Goal: Find contact information: Find contact information

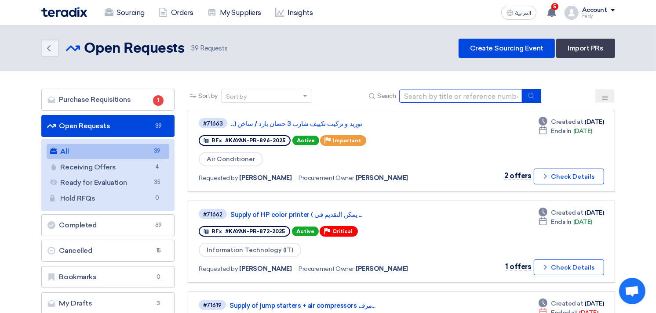
click at [435, 94] on input at bounding box center [460, 96] width 123 height 13
type input "sko"
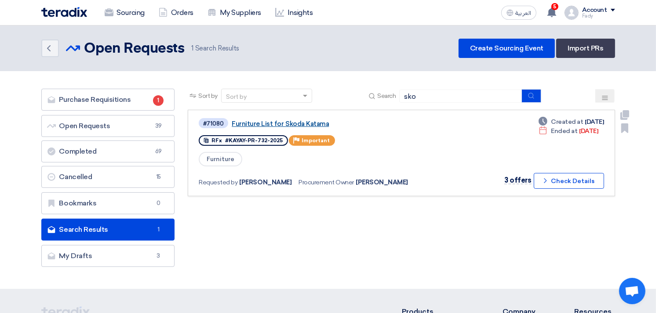
click at [282, 122] on link "Furniture List for Skoda Katama" at bounding box center [342, 124] width 220 height 8
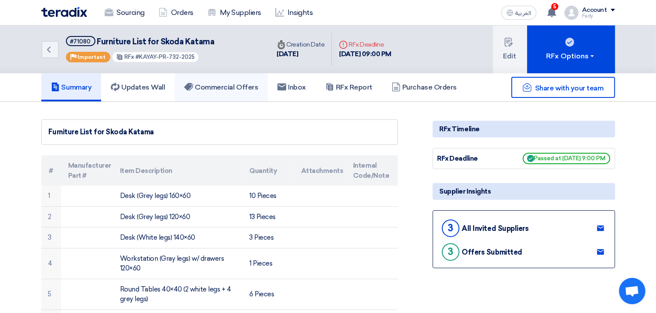
click at [242, 84] on h5 "Commercial Offers" at bounding box center [221, 87] width 74 height 9
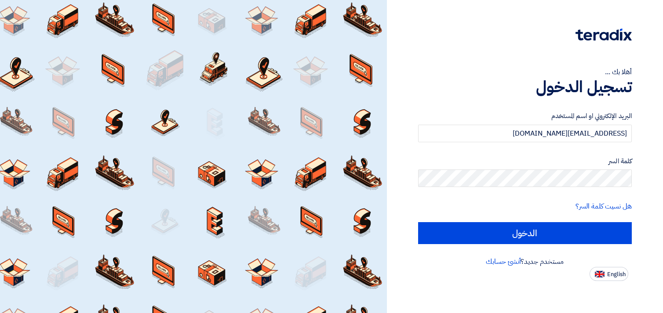
click at [519, 229] on input "الدخول" at bounding box center [525, 233] width 214 height 22
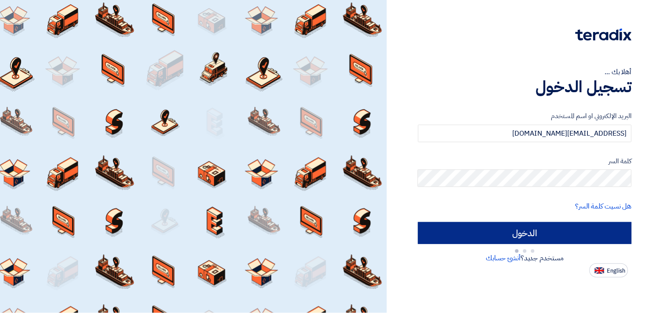
type input "Sign in"
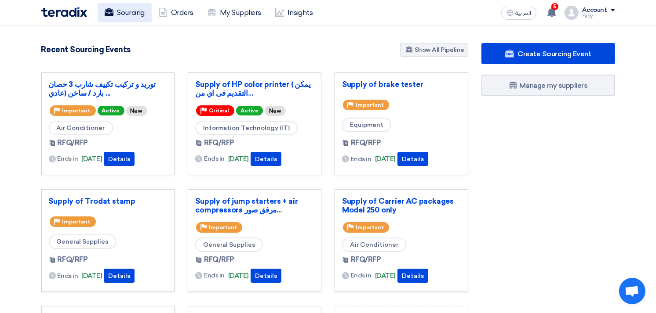
click at [124, 6] on link "Sourcing" at bounding box center [125, 12] width 54 height 19
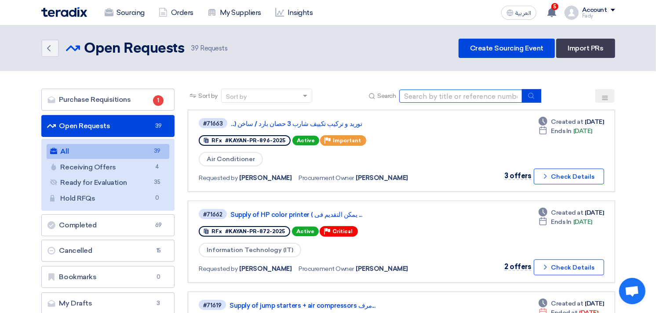
click at [436, 97] on input at bounding box center [460, 96] width 123 height 13
type input "skoda"
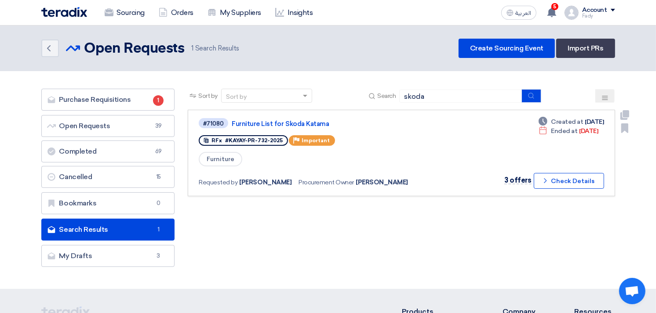
click at [303, 117] on div "#71080 Furniture List for Skoda Katama" at bounding box center [326, 123] width 254 height 12
click at [304, 120] on link "Furniture List for Skoda Katama" at bounding box center [342, 124] width 220 height 8
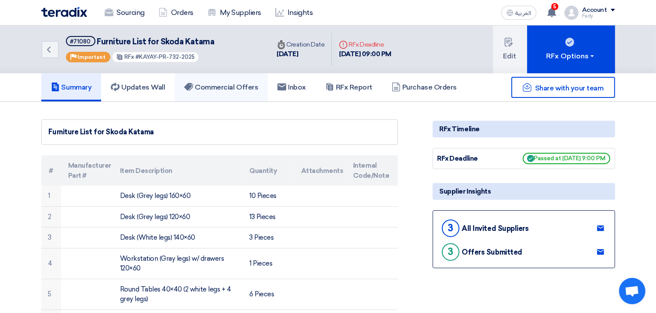
click at [240, 83] on h5 "Commercial Offers" at bounding box center [221, 87] width 74 height 9
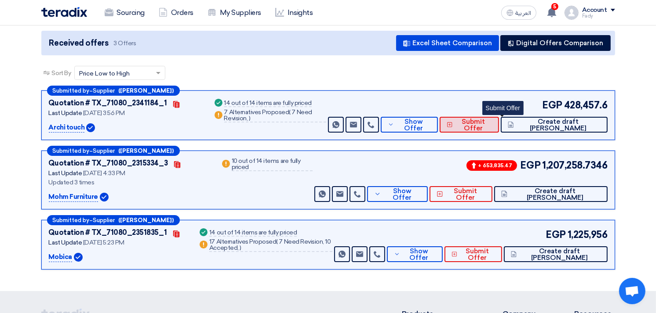
scroll to position [98, 0]
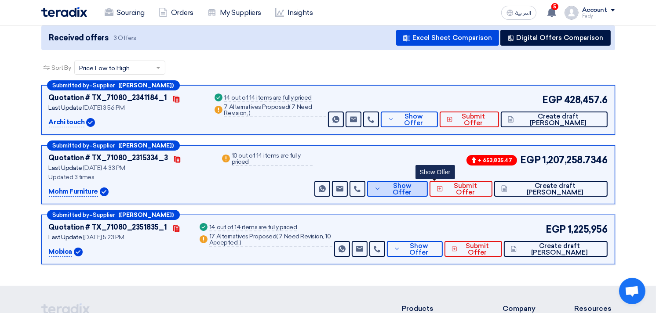
click at [420, 188] on span "Show Offer" at bounding box center [401, 189] width 37 height 13
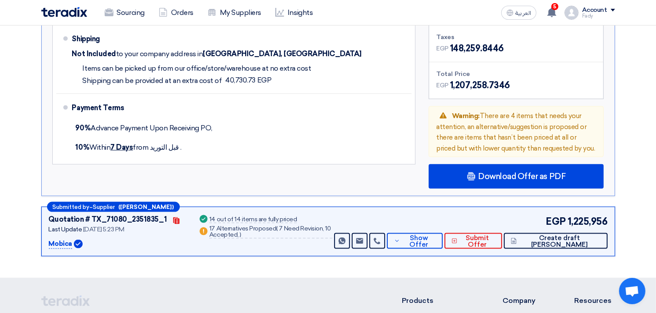
scroll to position [1025, 0]
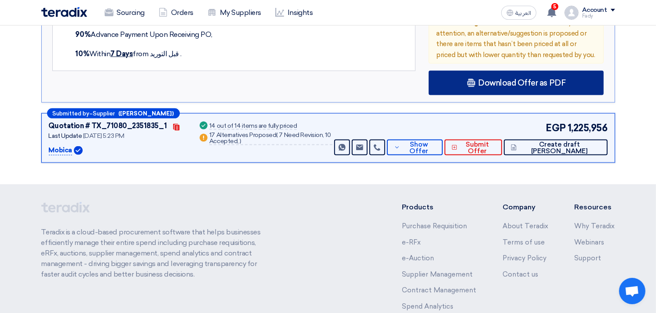
click at [511, 79] on span "Download Offer as PDF" at bounding box center [521, 83] width 87 height 8
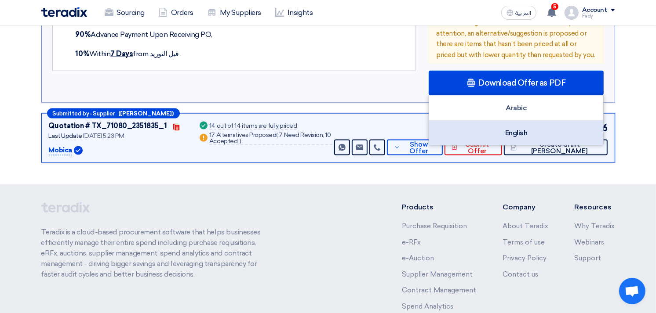
click at [518, 135] on div "English" at bounding box center [516, 133] width 174 height 25
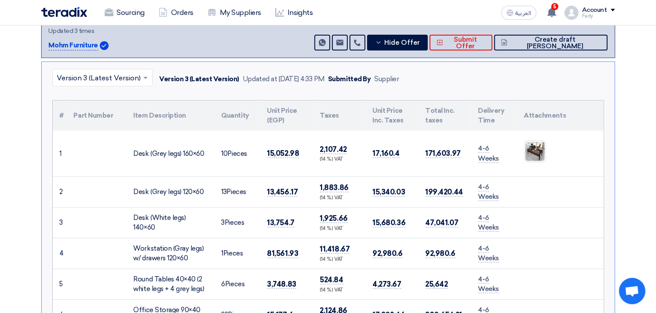
scroll to position [0, 0]
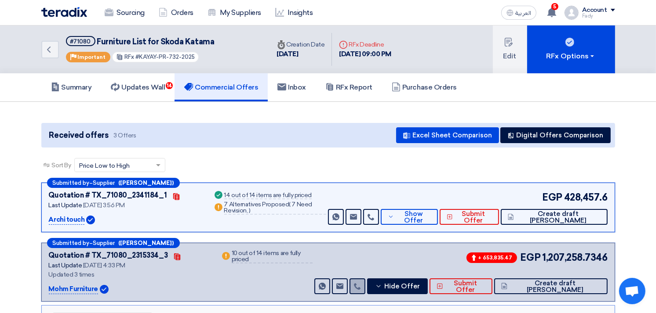
click at [365, 283] on link at bounding box center [357, 287] width 16 height 16
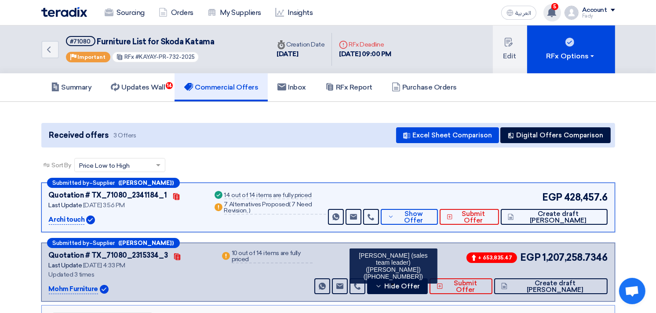
click at [558, 14] on div "5 You have a new offer for 'توريد و تركيب تكييف شارب 3 حصان بارد / ساخن (عادي ل…" at bounding box center [552, 13] width 18 height 18
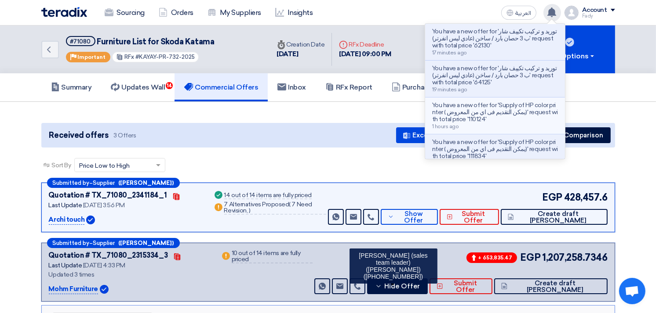
scroll to position [49, 0]
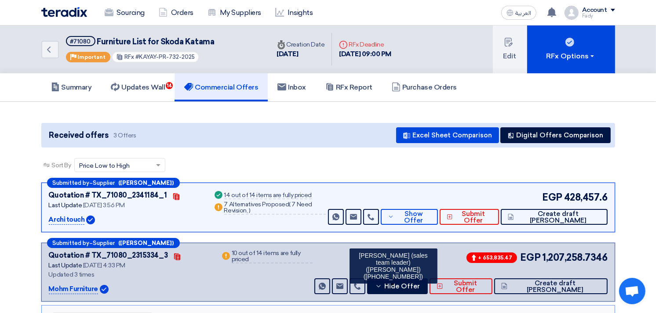
drag, startPoint x: 378, startPoint y: 271, endPoint x: 415, endPoint y: 272, distance: 36.9
click at [415, 272] on div "[PERSON_NAME] (sales team leader) ([PERSON_NAME]) ([PHONE_NUMBER])" at bounding box center [393, 266] width 88 height 35
copy div "01002392585"
click at [76, 290] on p "Mohm Furniture" at bounding box center [73, 289] width 49 height 11
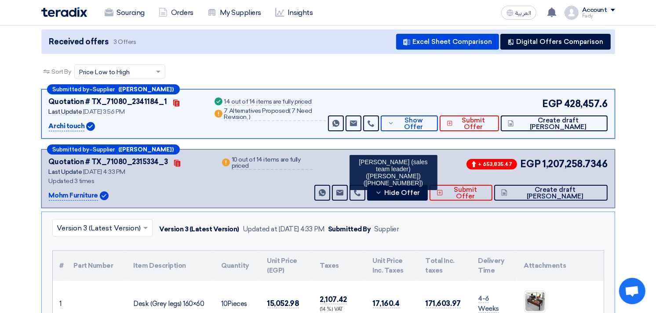
scroll to position [98, 0]
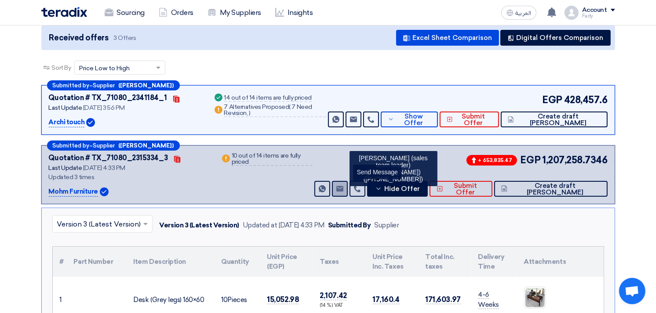
click at [343, 190] on icon "Send Message" at bounding box center [339, 188] width 7 height 7
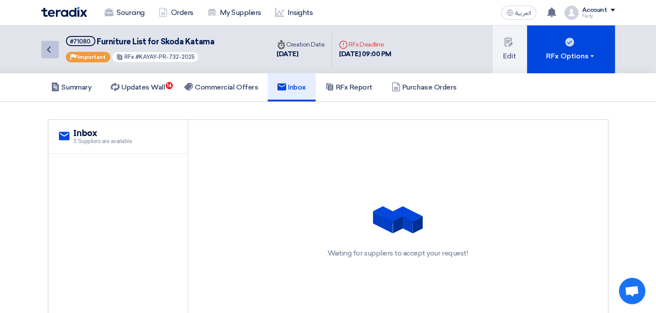
click at [50, 47] on use at bounding box center [49, 50] width 4 height 6
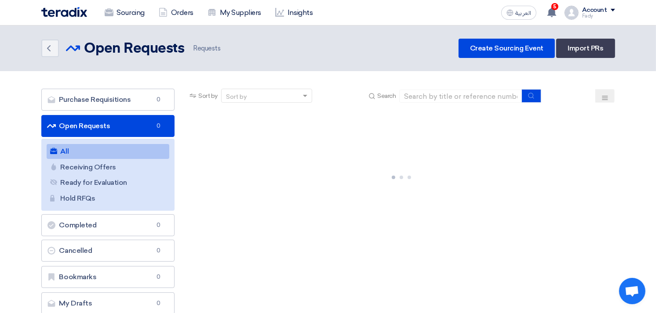
click at [111, 149] on link "All All" at bounding box center [108, 151] width 123 height 15
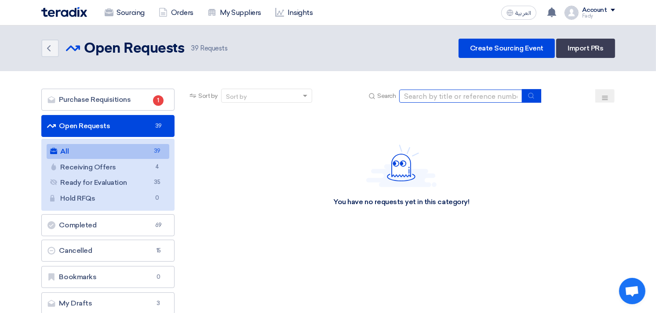
click at [455, 95] on input at bounding box center [460, 96] width 123 height 13
type input "skoda"
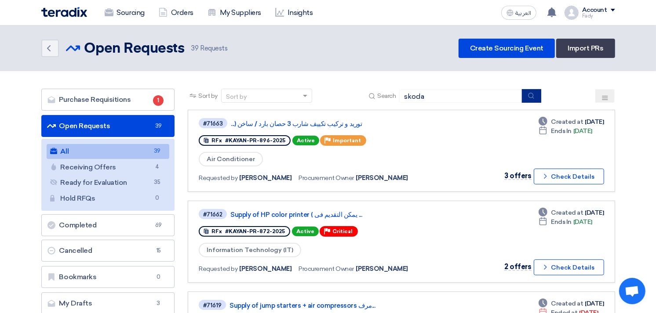
click at [533, 98] on button "submit" at bounding box center [531, 96] width 19 height 14
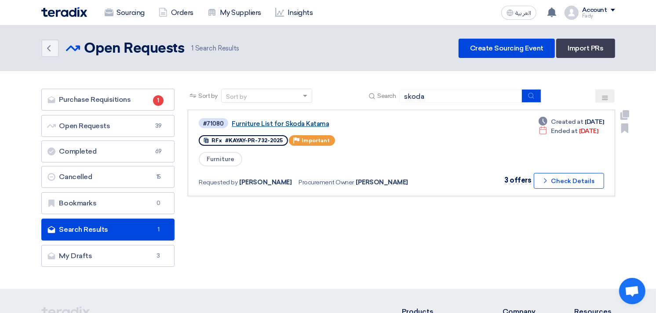
click at [281, 122] on link "Furniture List for Skoda Katama" at bounding box center [342, 124] width 220 height 8
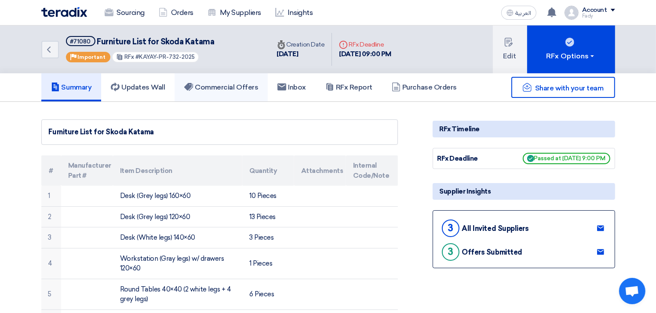
click at [240, 86] on h5 "Commercial Offers" at bounding box center [221, 87] width 74 height 9
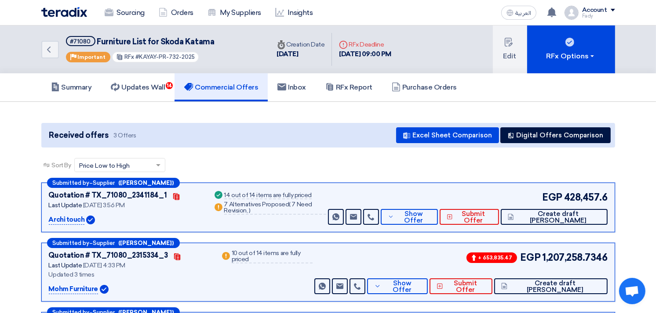
click at [93, 286] on p "Mohm Furniture" at bounding box center [73, 289] width 49 height 11
click at [83, 290] on p "Mohm Furniture" at bounding box center [73, 289] width 49 height 11
drag, startPoint x: 48, startPoint y: 287, endPoint x: 97, endPoint y: 291, distance: 48.9
click at [97, 291] on p "Mohm Furniture" at bounding box center [73, 289] width 49 height 11
copy p "Mohm Furniture"
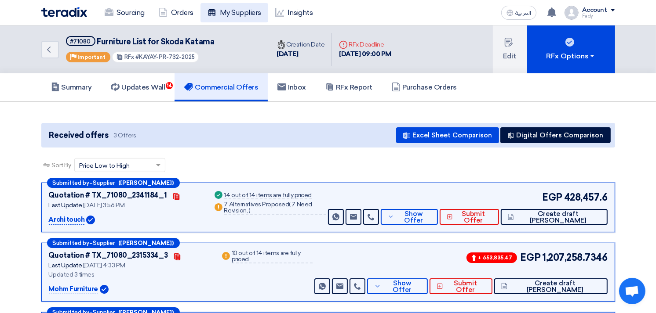
click at [242, 11] on link "My Suppliers" at bounding box center [234, 12] width 68 height 19
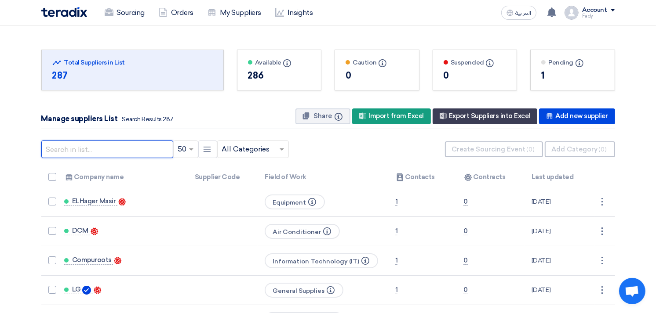
click at [139, 144] on input "text" at bounding box center [107, 150] width 132 height 18
paste input "Mohm Furniture"
type input "Mohm Furniture"
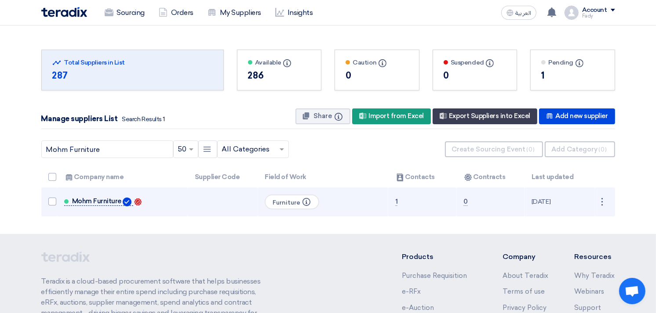
click at [107, 202] on span "Mohm Furniture" at bounding box center [96, 201] width 49 height 7
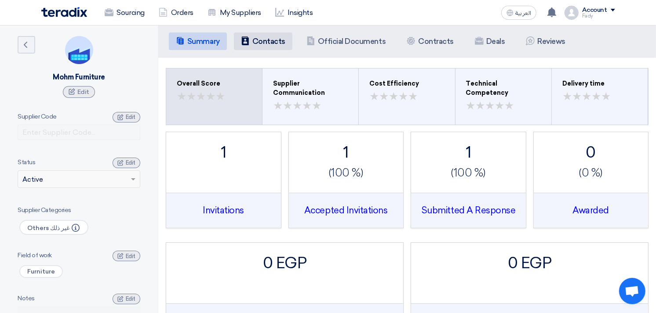
click at [267, 38] on h5 "Contacts" at bounding box center [268, 41] width 33 height 9
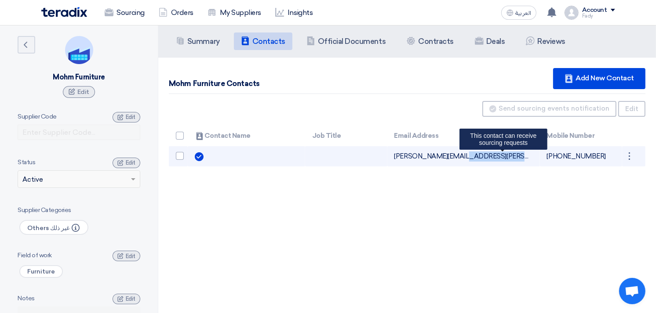
drag, startPoint x: 392, startPoint y: 157, endPoint x: 499, endPoint y: 158, distance: 106.3
click at [499, 158] on td "[PERSON_NAME][EMAIL_ADDRESS][PERSON_NAME][DOMAIN_NAME] Can Receive RFQ This con…" at bounding box center [463, 156] width 152 height 21
copy td "[PERSON_NAME][EMAIL_ADDRESS][PERSON_NAME][DOMAIN_NAME]"
